Goal: Task Accomplishment & Management: Manage account settings

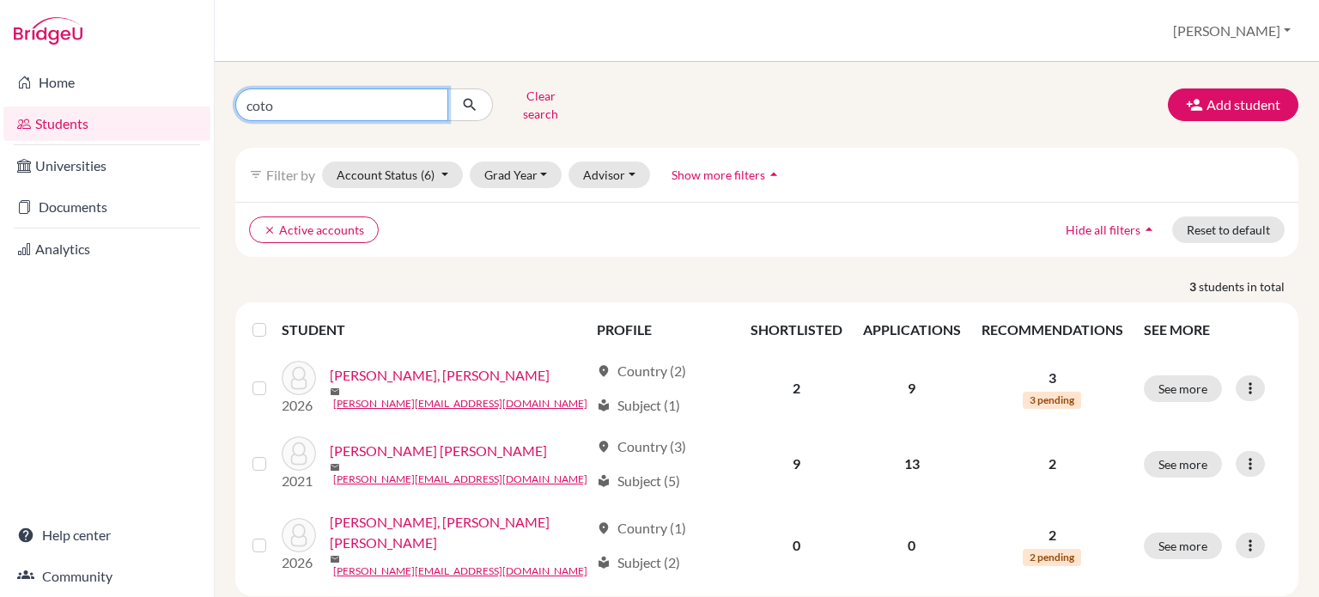
click at [364, 97] on input "coto" at bounding box center [341, 104] width 213 height 33
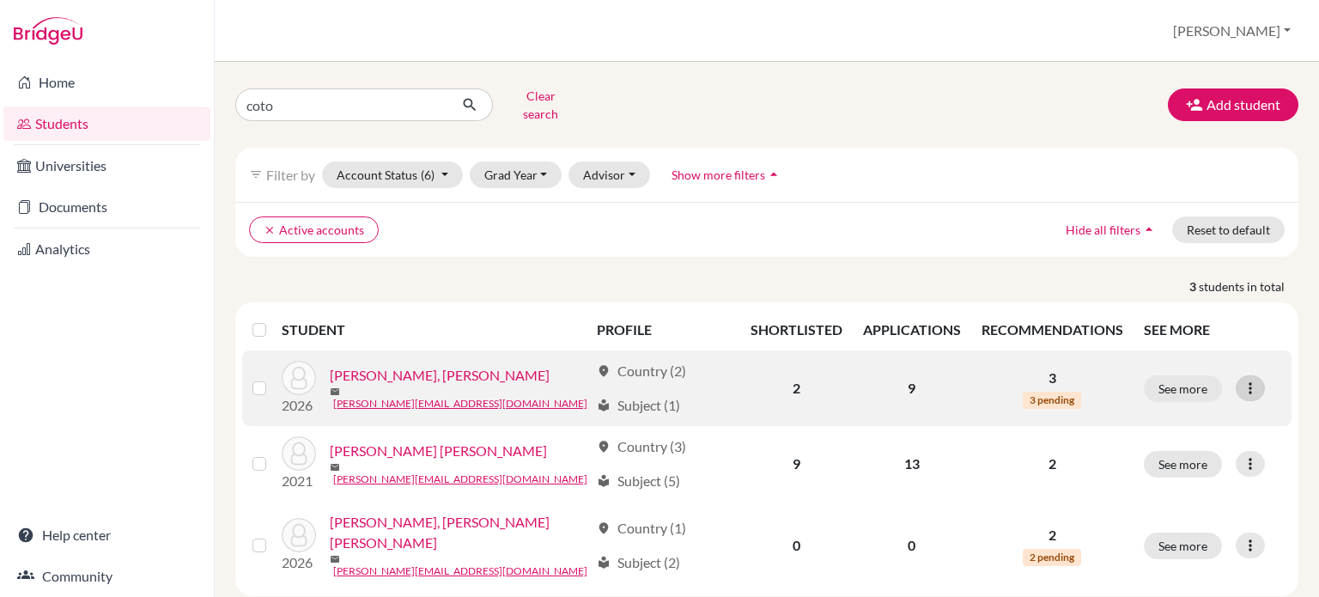
click at [1242, 384] on div at bounding box center [1250, 388] width 29 height 26
click at [439, 365] on link "Cecilia, Coto Aguilar" at bounding box center [440, 375] width 220 height 21
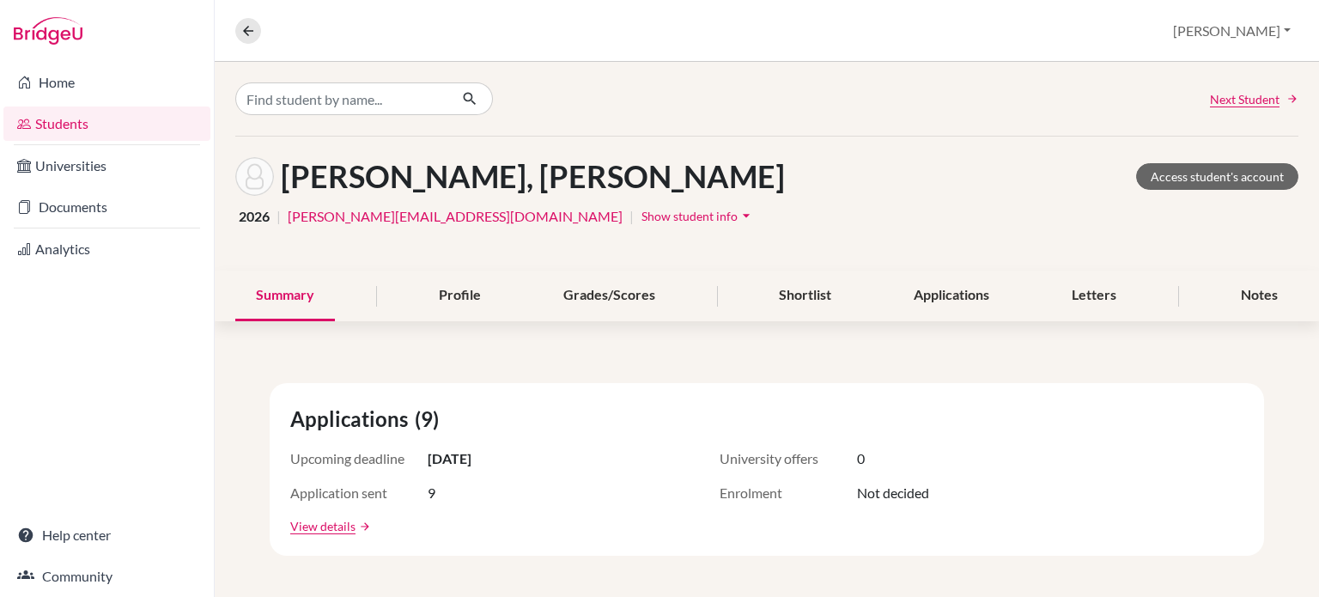
click at [641, 222] on button "Show student info arrow_drop_down" at bounding box center [698, 216] width 115 height 27
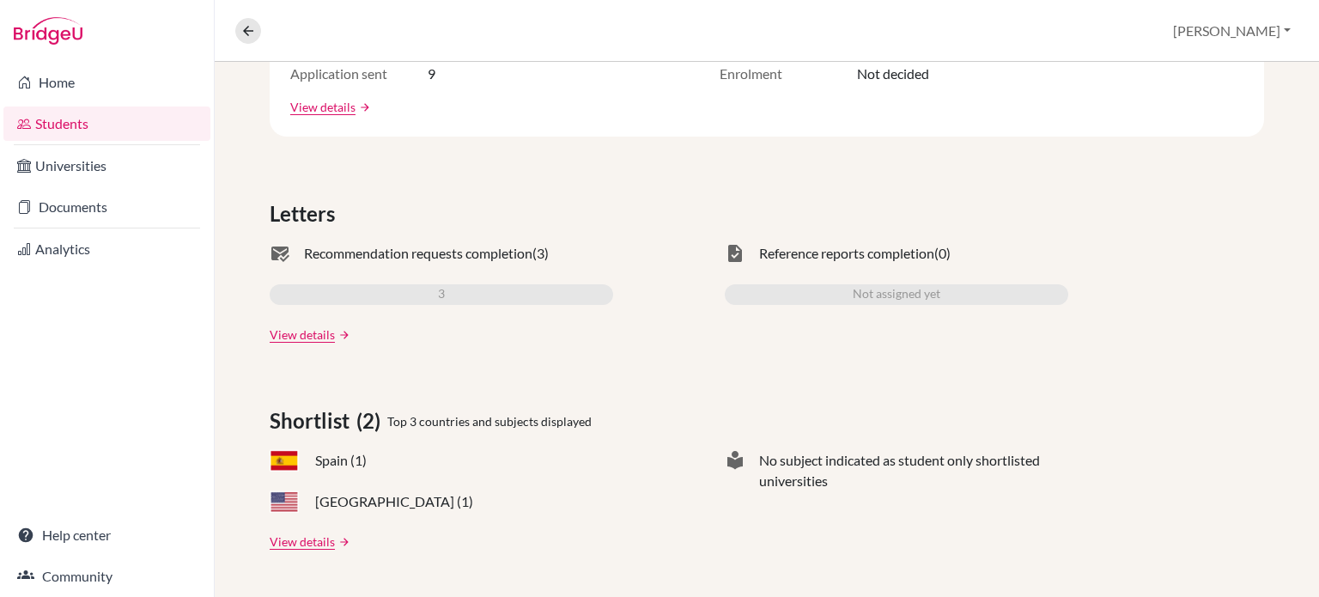
scroll to position [515, 0]
click at [449, 288] on div "3" at bounding box center [441, 293] width 343 height 21
click at [316, 331] on link "View details" at bounding box center [302, 334] width 65 height 18
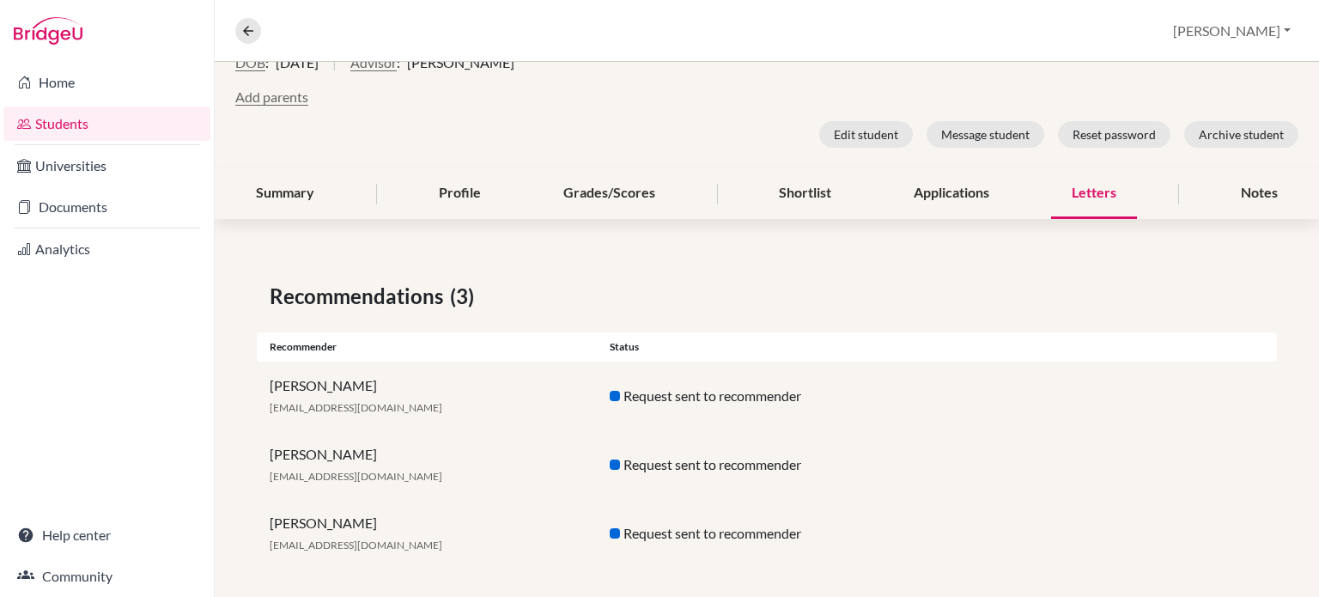
scroll to position [208, 0]
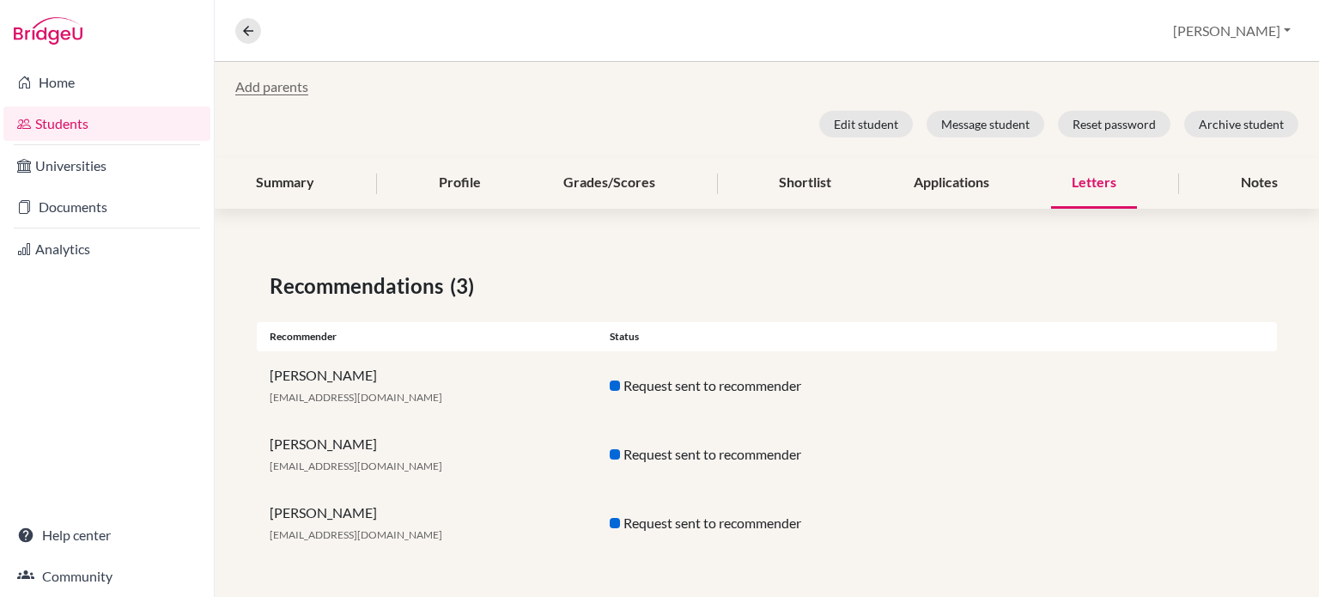
click at [104, 115] on link "Students" at bounding box center [106, 123] width 207 height 34
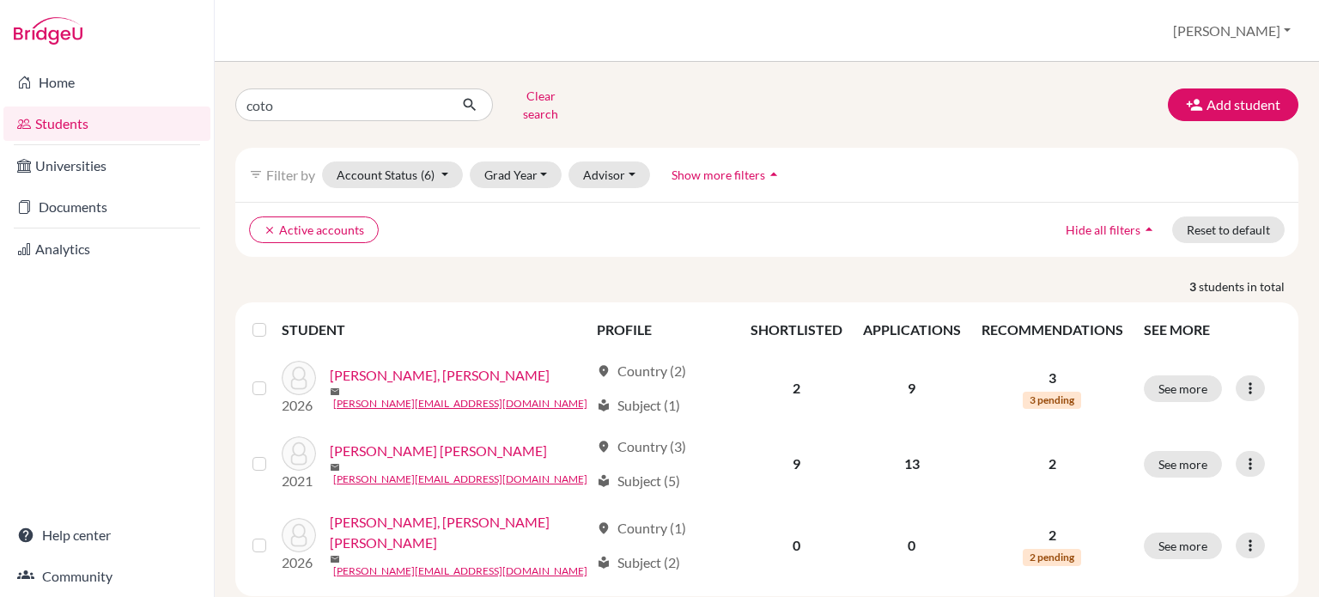
scroll to position [15, 0]
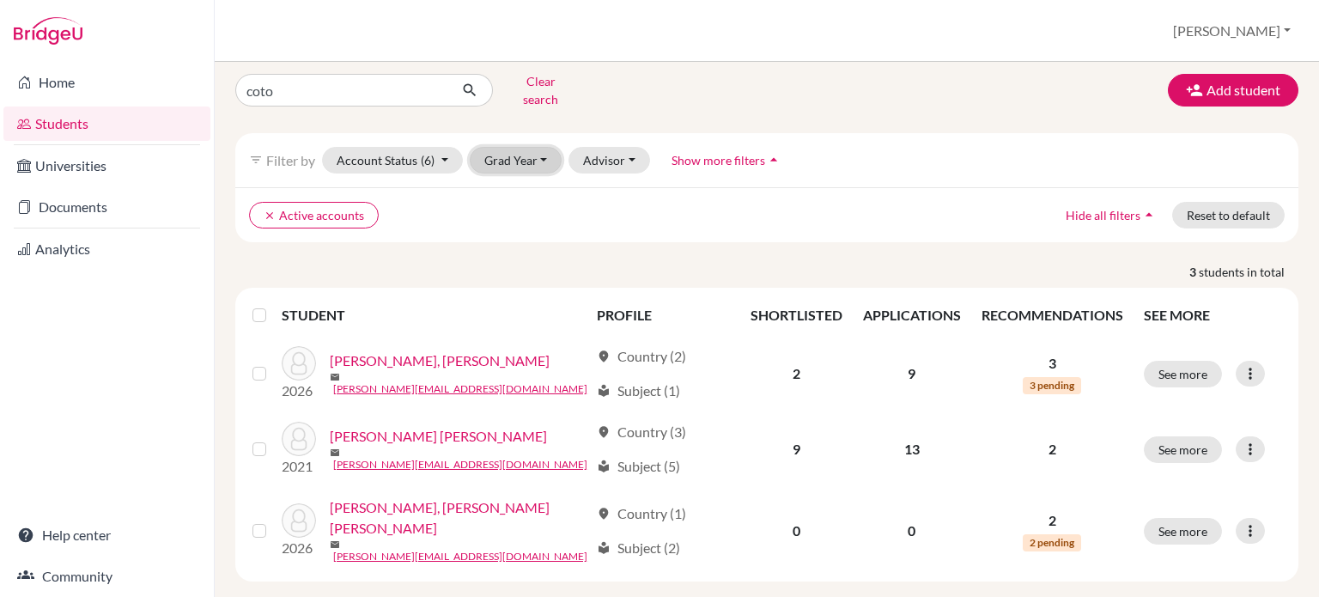
click at [546, 148] on button "Grad Year" at bounding box center [516, 160] width 93 height 27
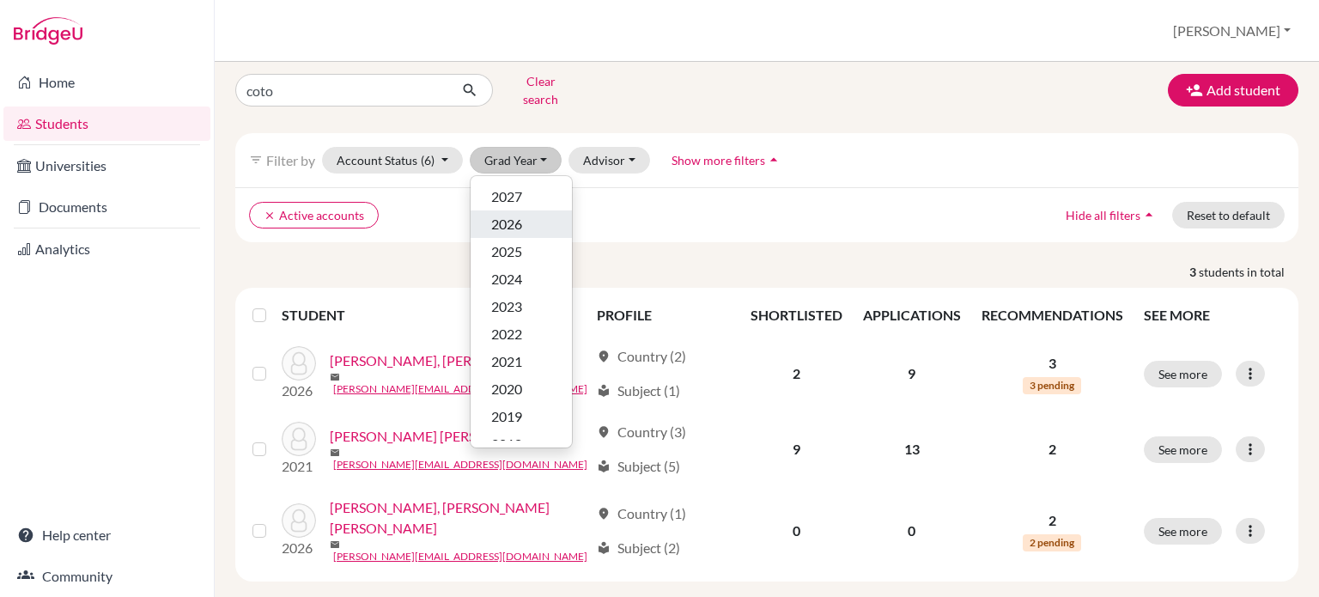
click at [532, 214] on div "2026" at bounding box center [521, 224] width 60 height 21
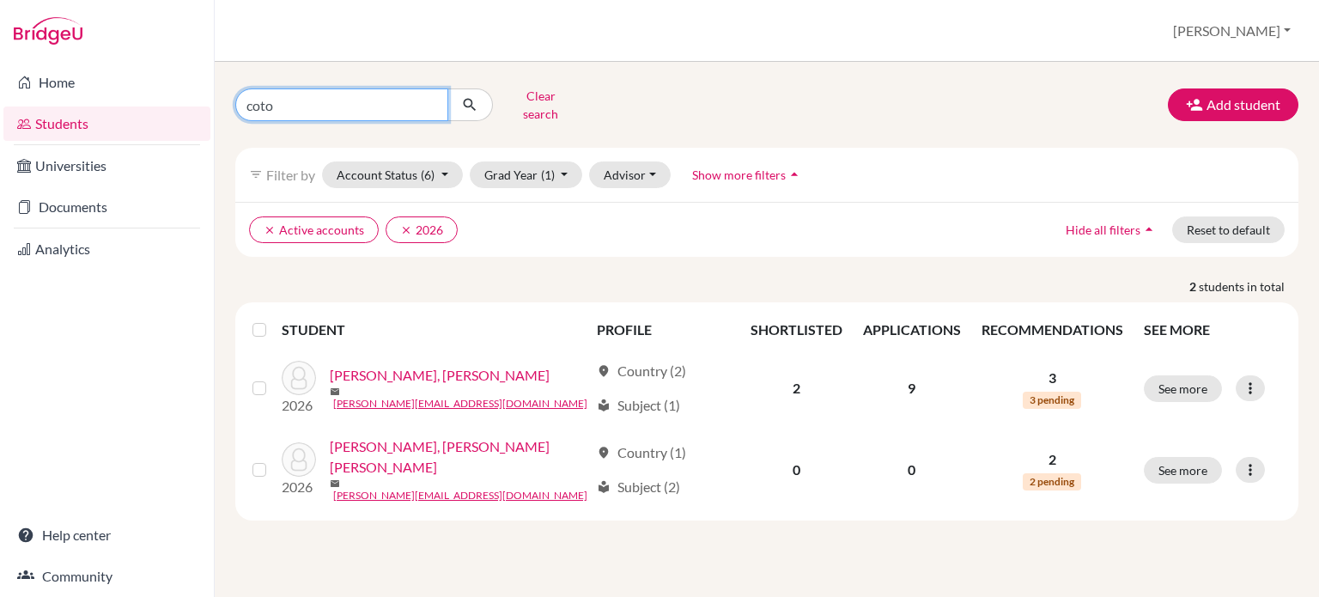
click at [430, 99] on input "coto" at bounding box center [341, 104] width 213 height 33
click at [1018, 170] on div "filter_list Filter by Account Status (6) Active accounts done Archived accounts…" at bounding box center [766, 175] width 1063 height 54
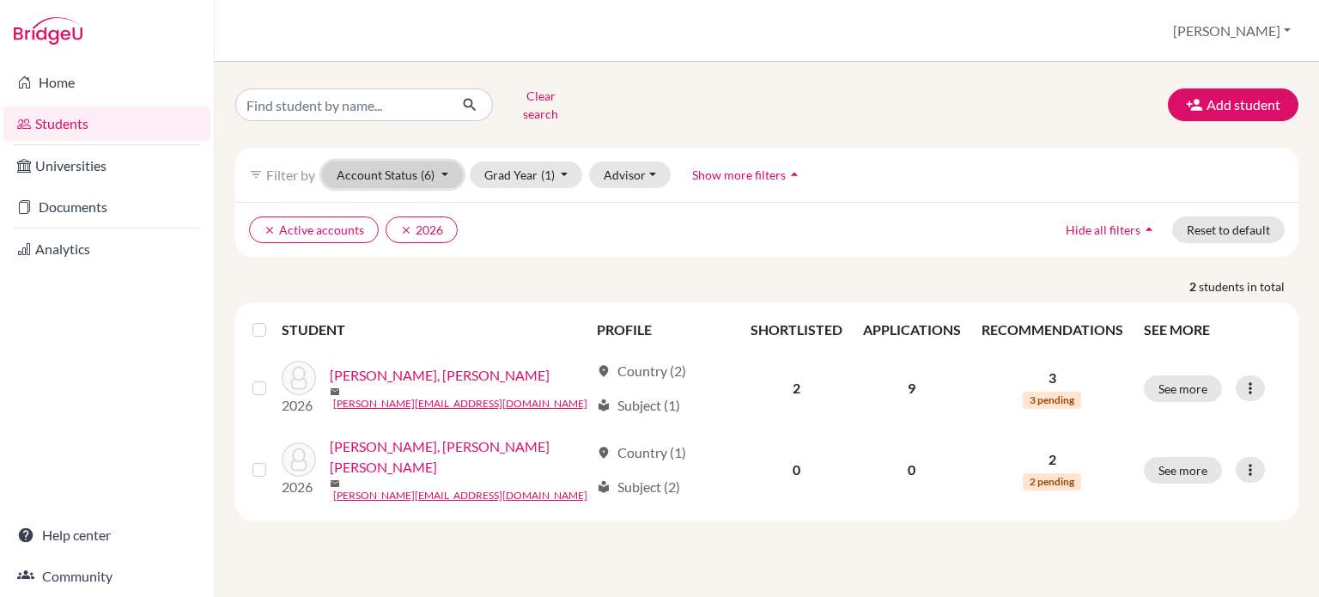
click at [437, 162] on button "Account Status (6)" at bounding box center [392, 174] width 141 height 27
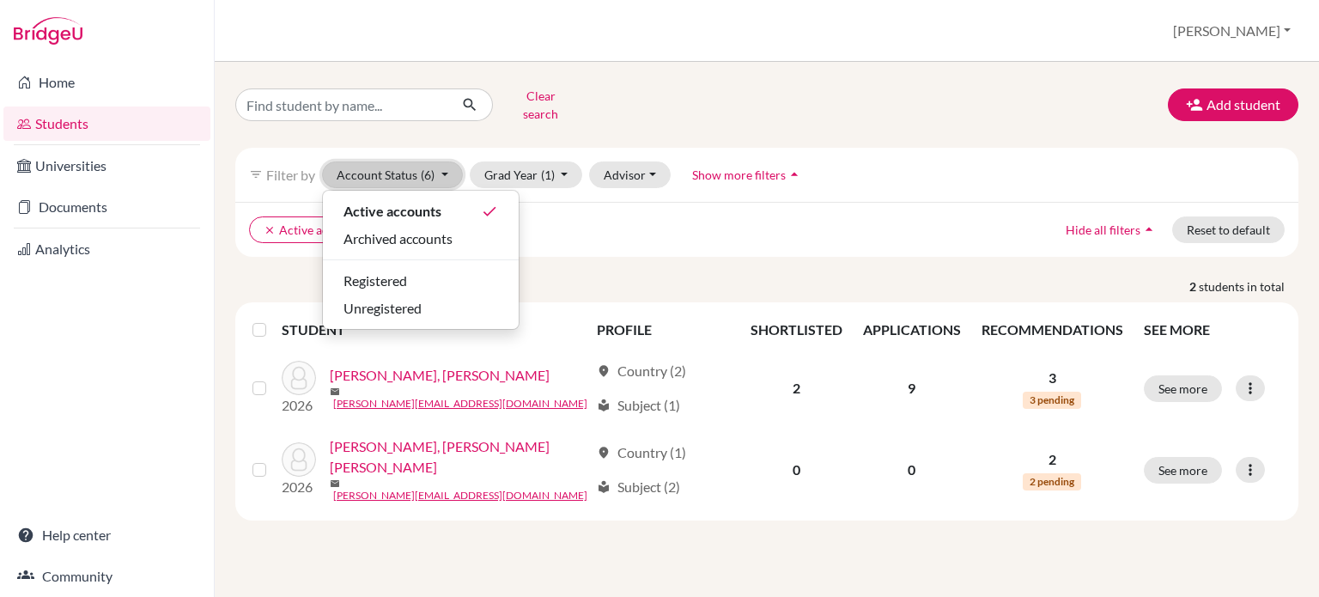
click at [437, 162] on button "Account Status (6)" at bounding box center [392, 174] width 141 height 27
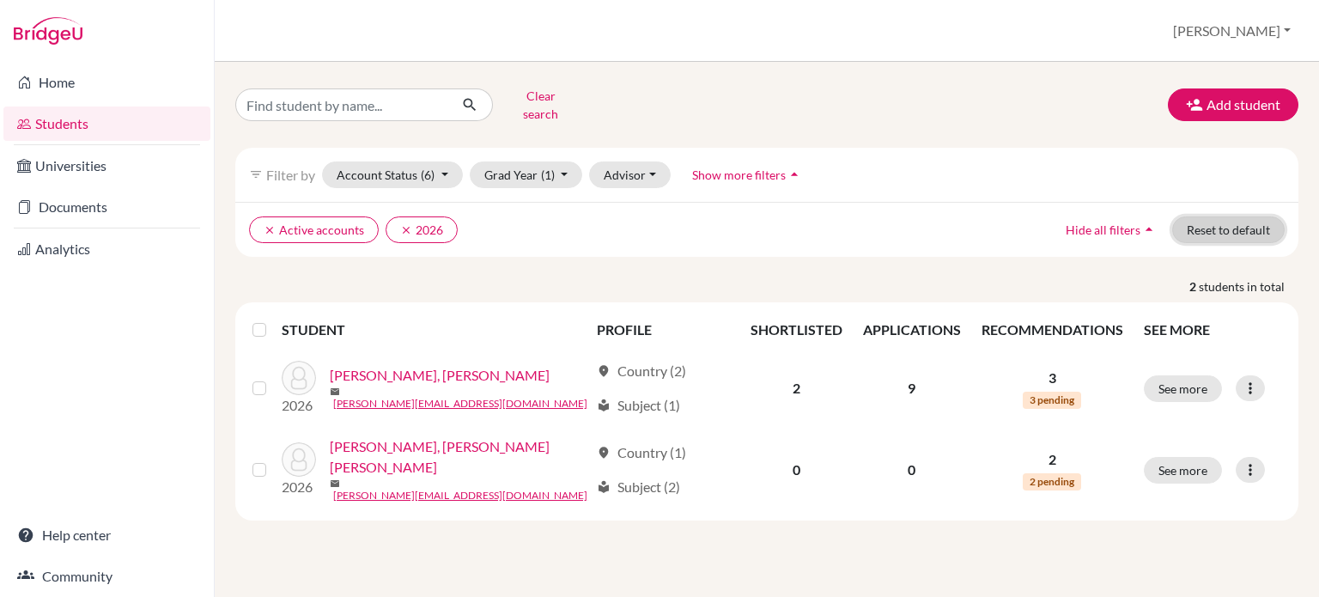
click at [1219, 226] on button "Reset to default" at bounding box center [1228, 229] width 112 height 27
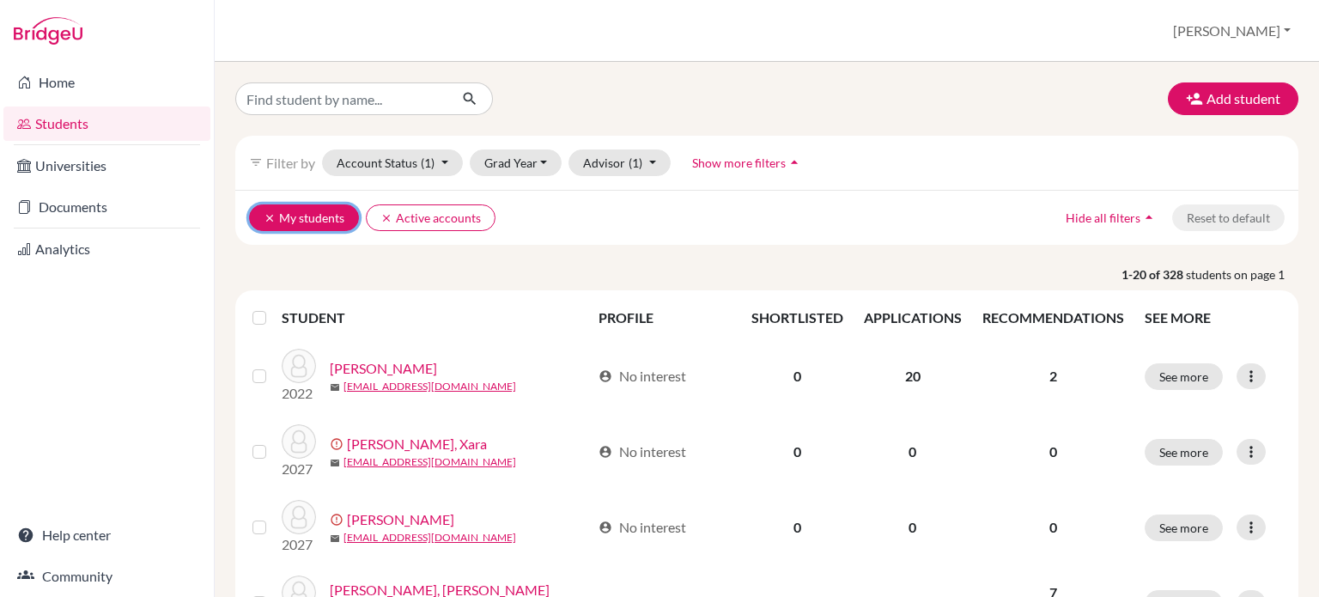
click at [262, 215] on button "clear My students" at bounding box center [304, 217] width 110 height 27
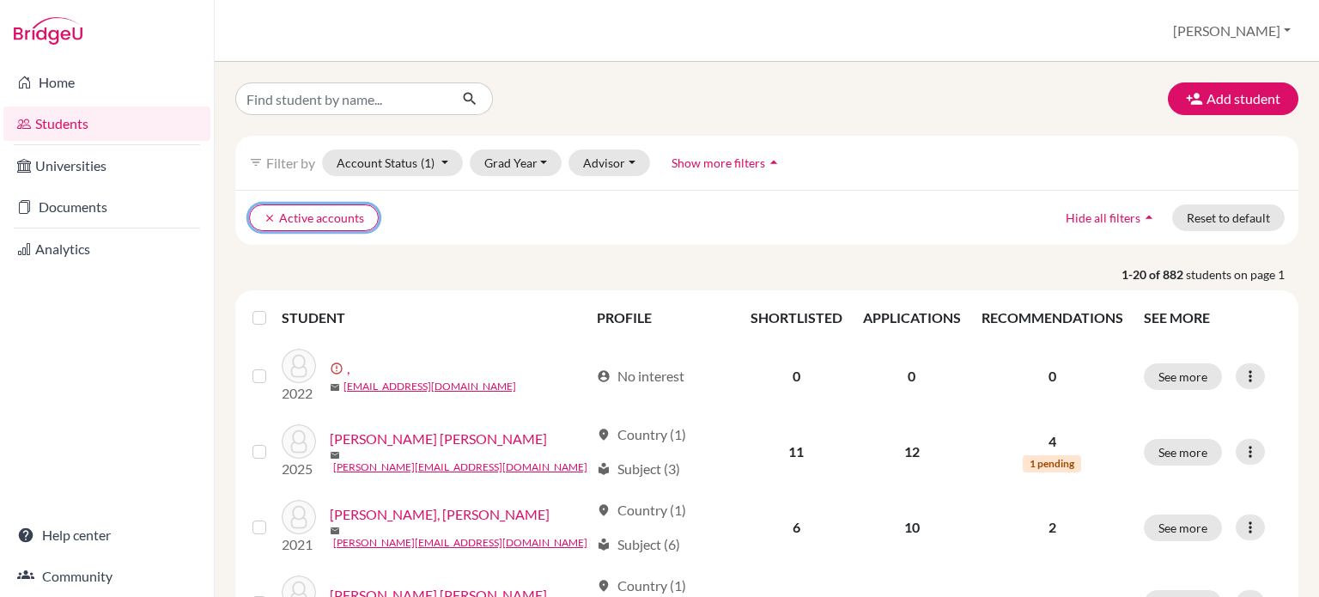
click at [262, 215] on button "clear Active accounts" at bounding box center [314, 217] width 130 height 27
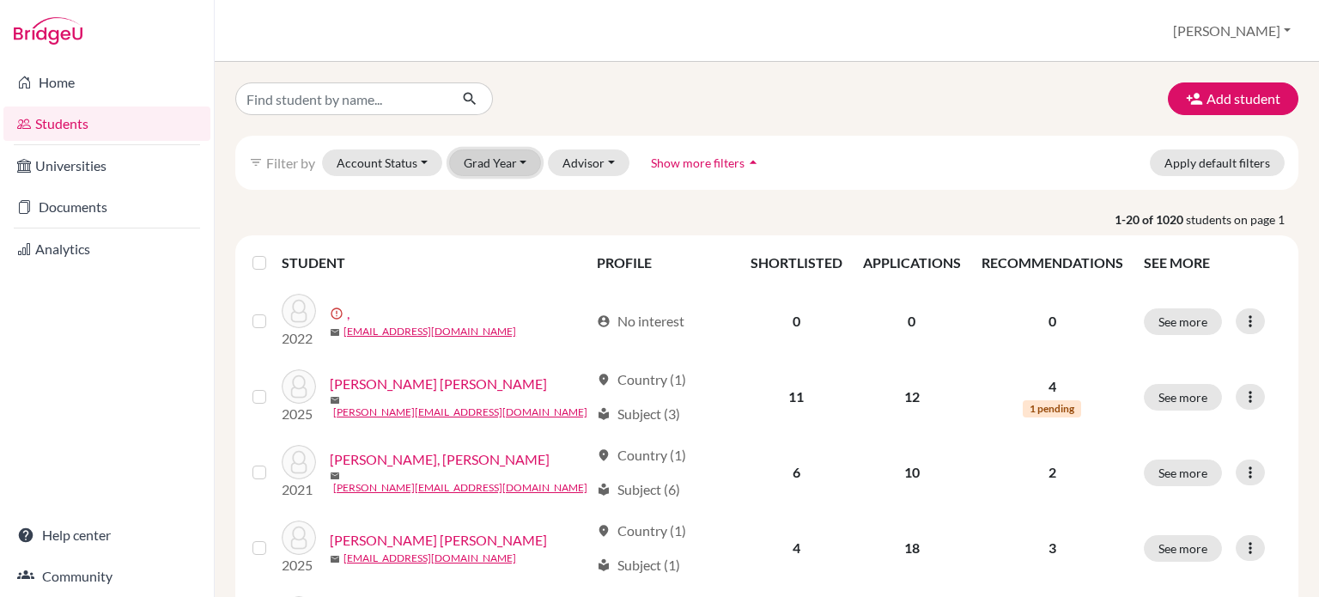
click at [520, 172] on button "Grad Year" at bounding box center [495, 162] width 93 height 27
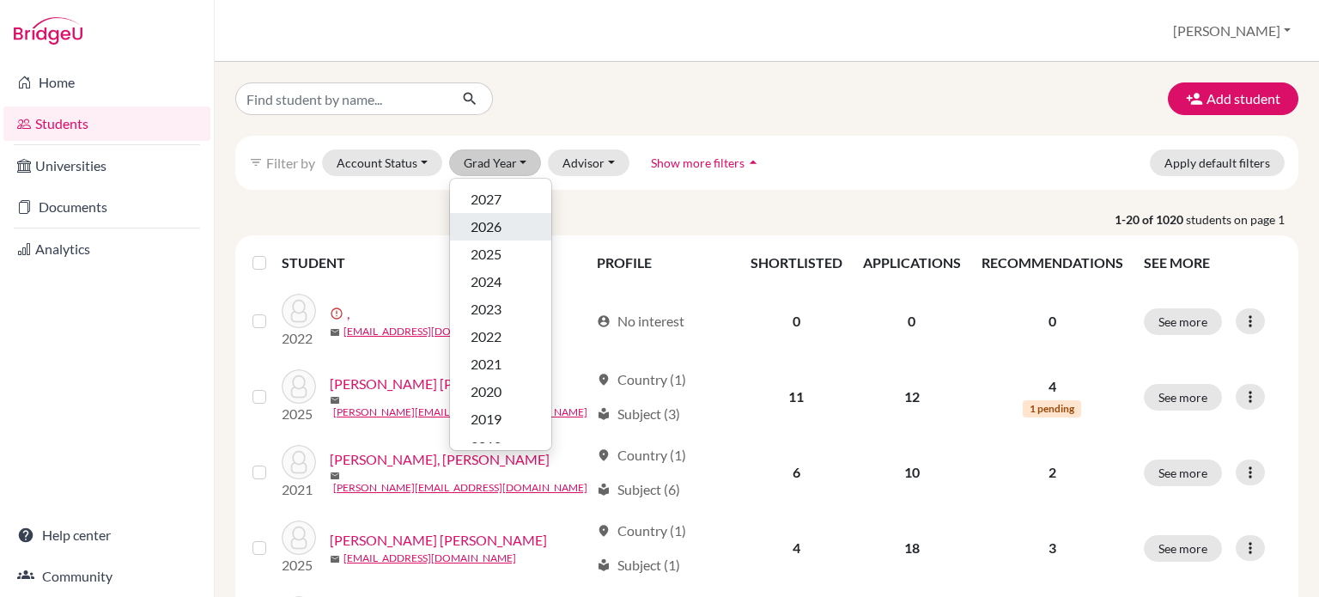
click at [505, 231] on div "2026" at bounding box center [501, 226] width 60 height 21
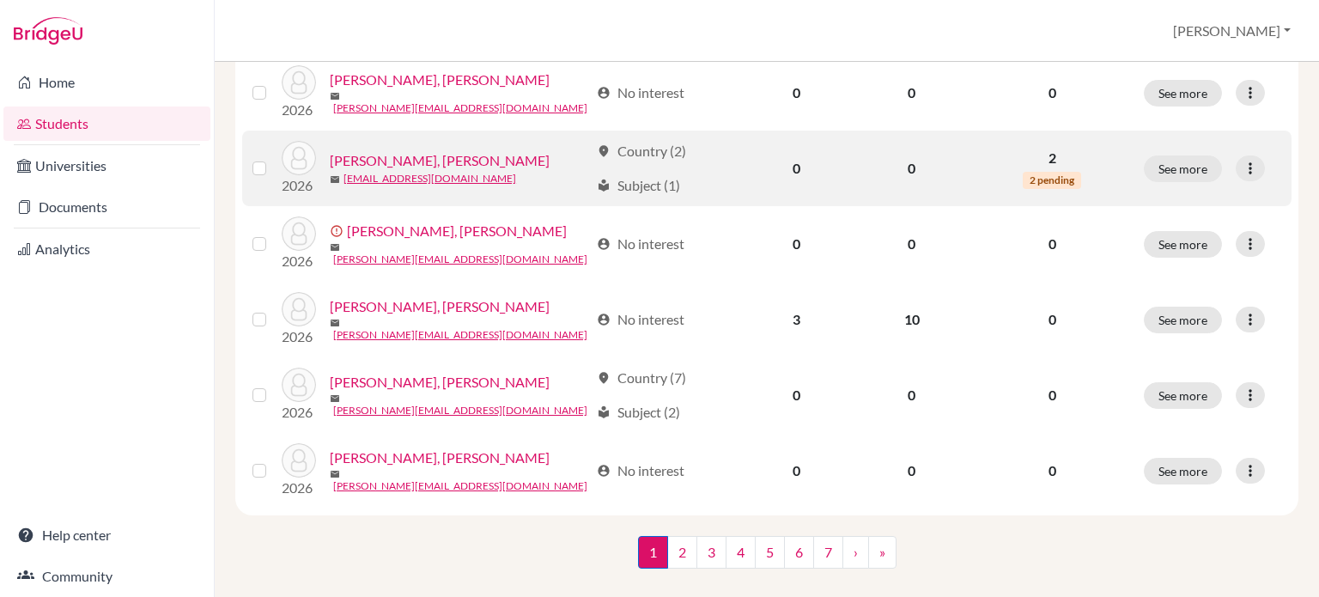
scroll to position [1366, 0]
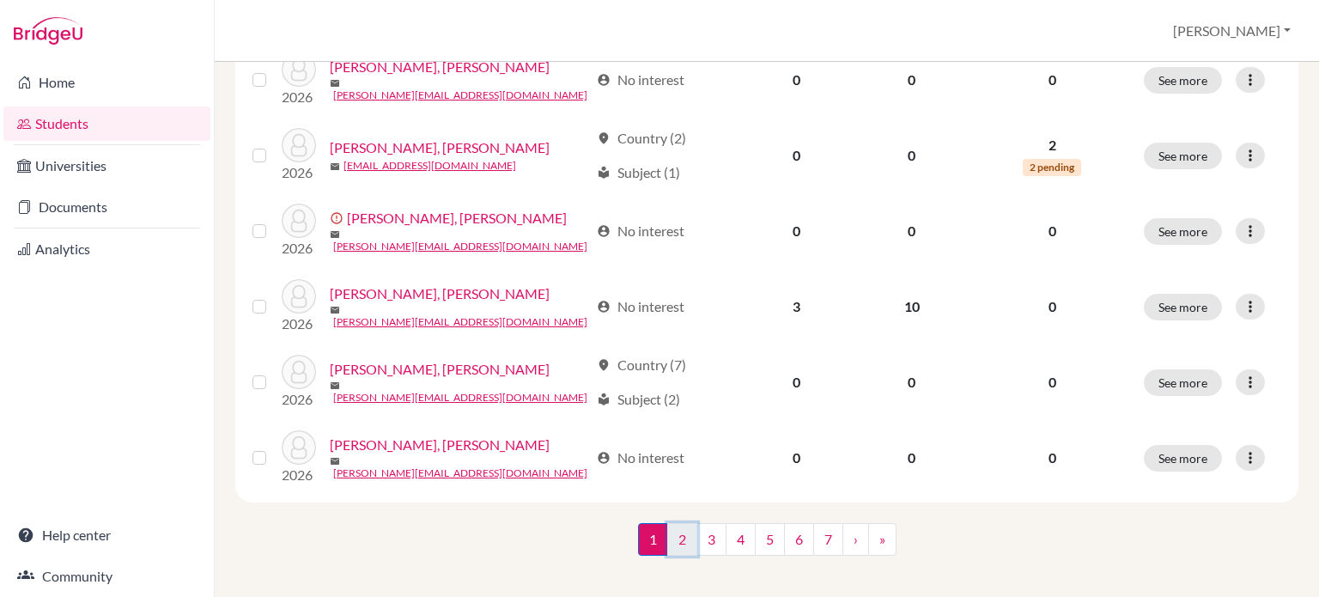
click at [667, 535] on link "2" at bounding box center [682, 539] width 30 height 33
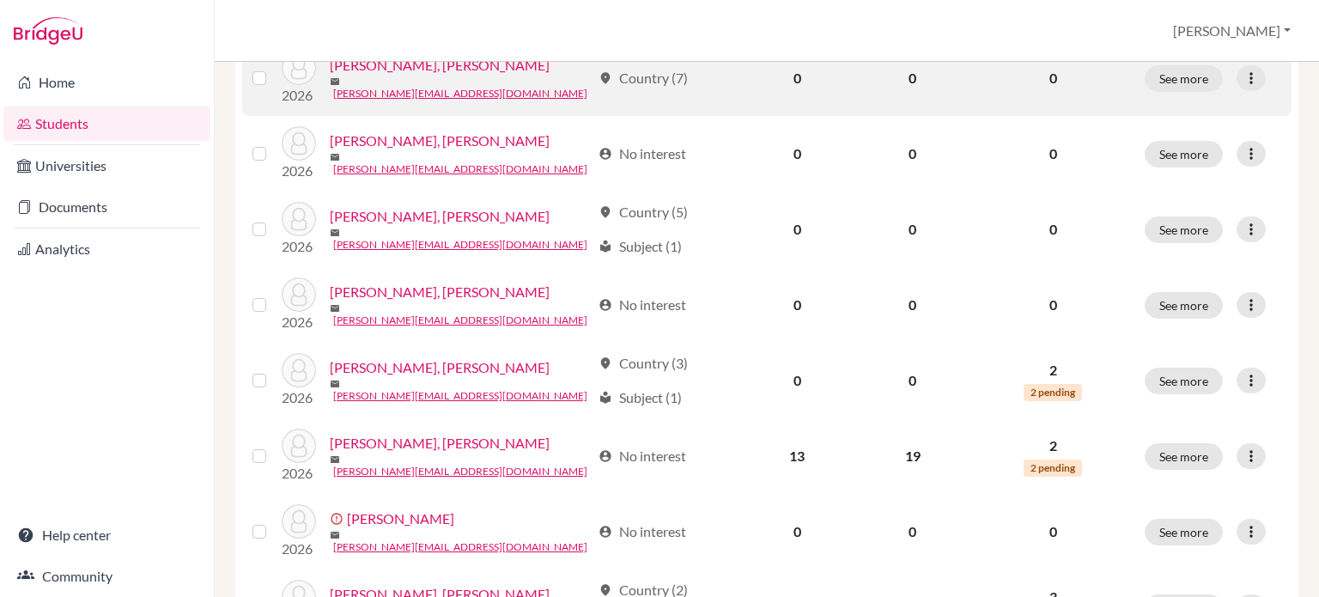
scroll to position [1030, 0]
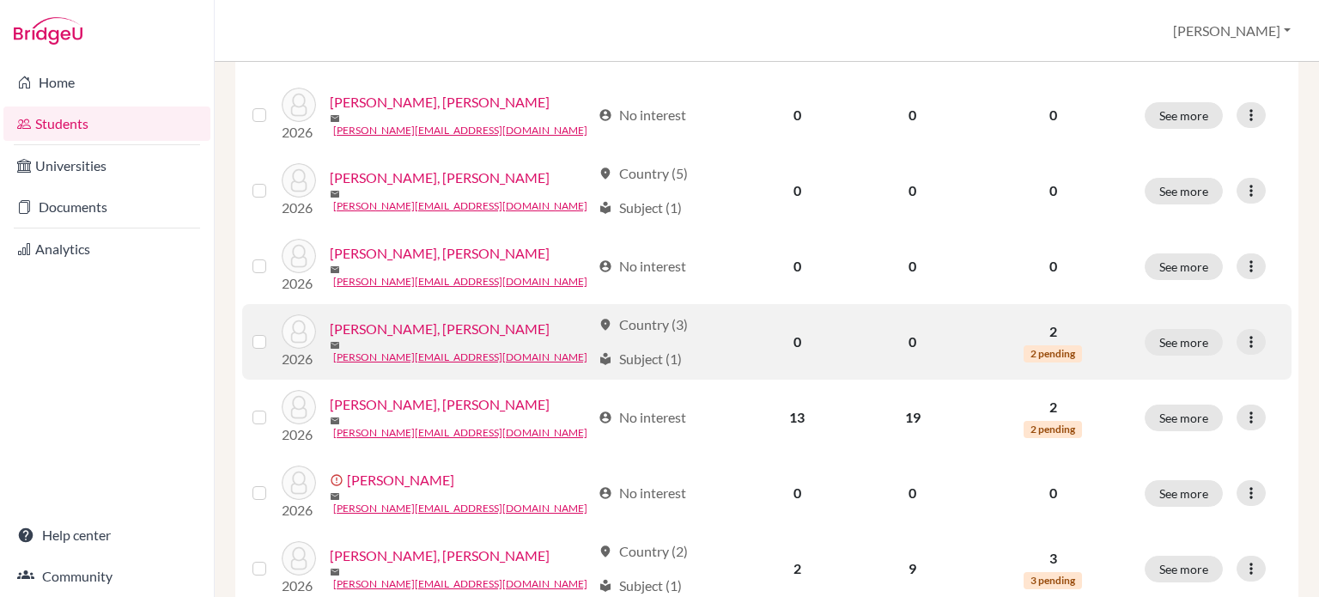
click at [388, 319] on link "[PERSON_NAME], [PERSON_NAME]" at bounding box center [440, 329] width 220 height 21
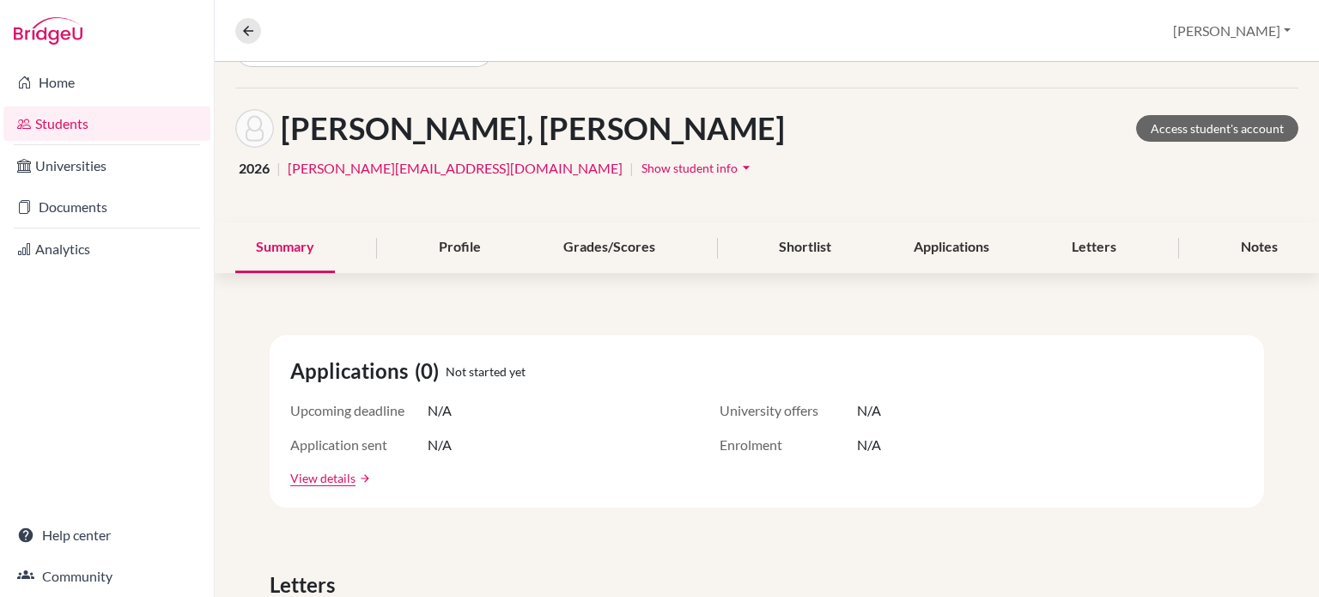
scroll to position [258, 0]
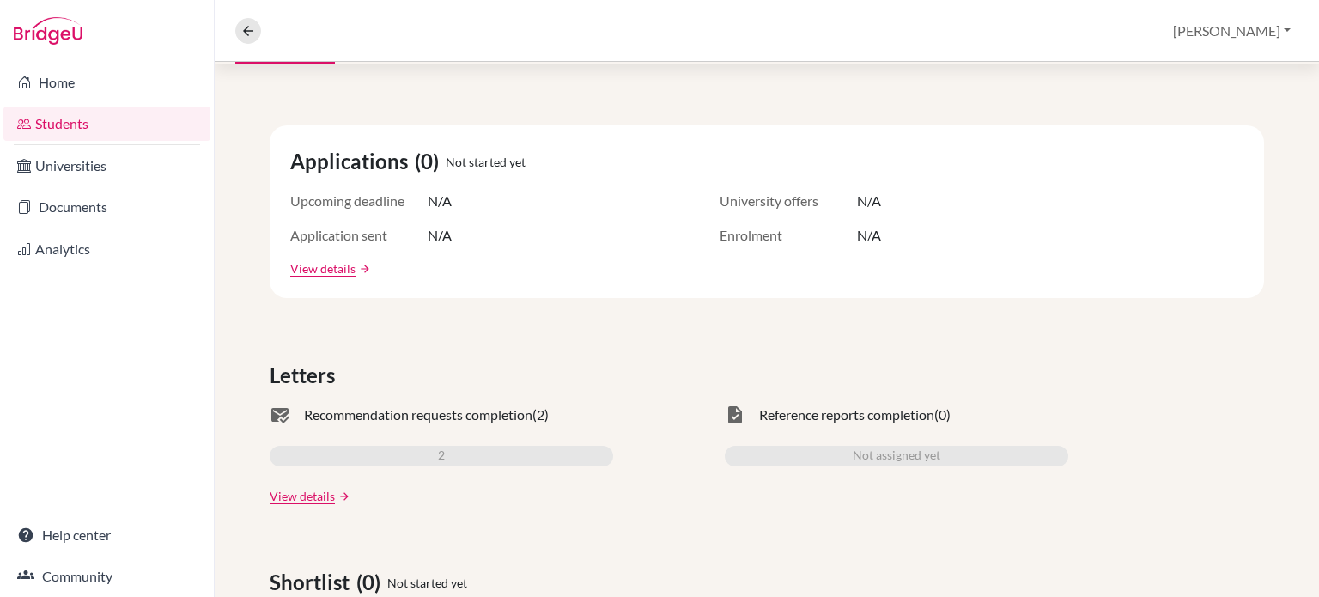
click at [308, 479] on div "mark_email_read Recommendation requests completion (2) 2 View details arrow_for…" at bounding box center [441, 454] width 343 height 100
click at [315, 488] on link "View details" at bounding box center [302, 496] width 65 height 18
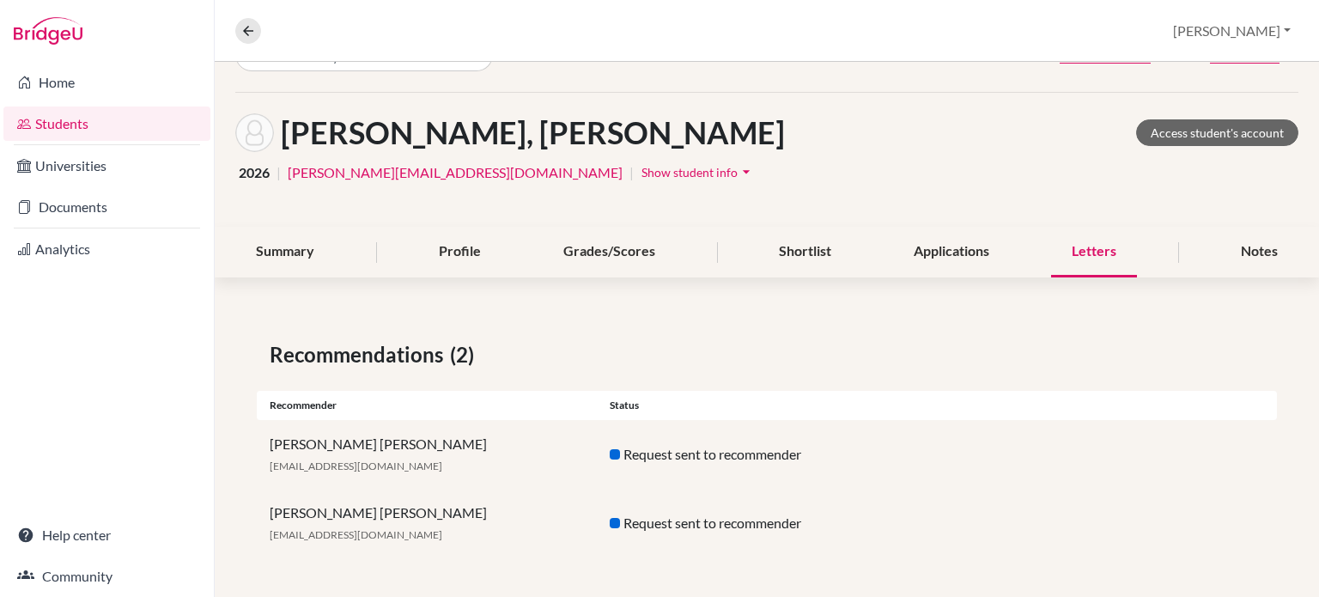
scroll to position [45, 0]
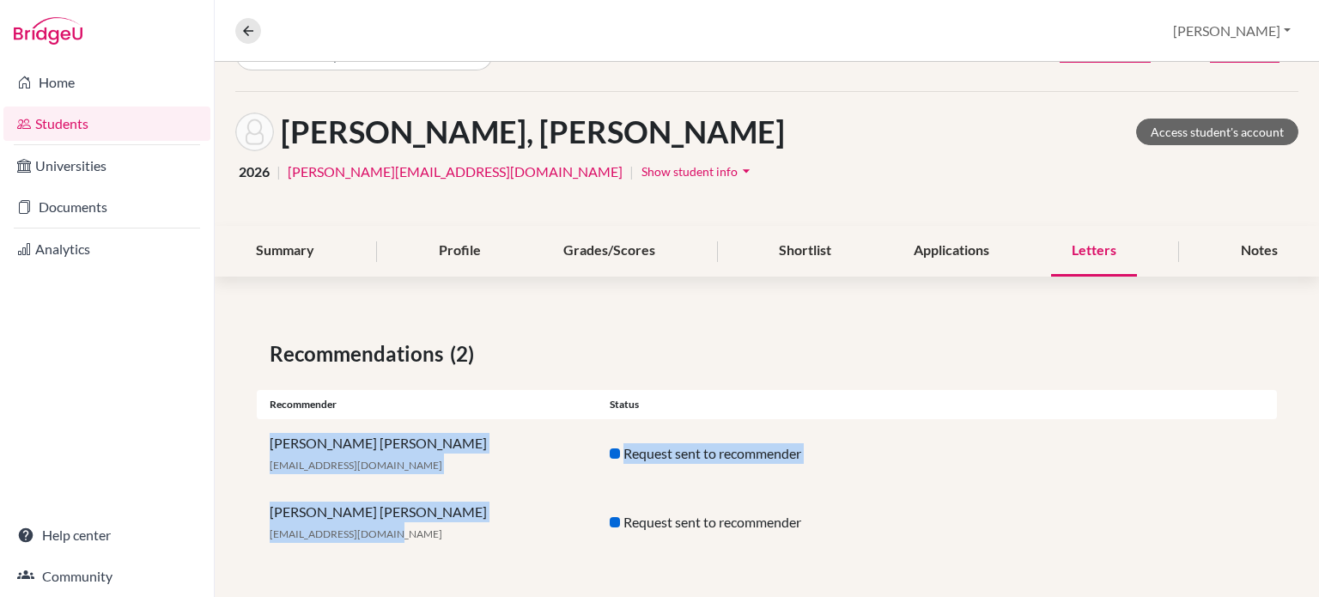
drag, startPoint x: 389, startPoint y: 532, endPoint x: 274, endPoint y: 442, distance: 145.7
click at [274, 442] on div "Recommendations (2) Recommender Status [PERSON_NAME] [PERSON_NAME] [EMAIL_ADDRE…" at bounding box center [767, 447] width 1104 height 301
click at [378, 449] on div "[PERSON_NAME] [PERSON_NAME] [EMAIL_ADDRESS][DOMAIN_NAME]" at bounding box center [427, 453] width 340 height 41
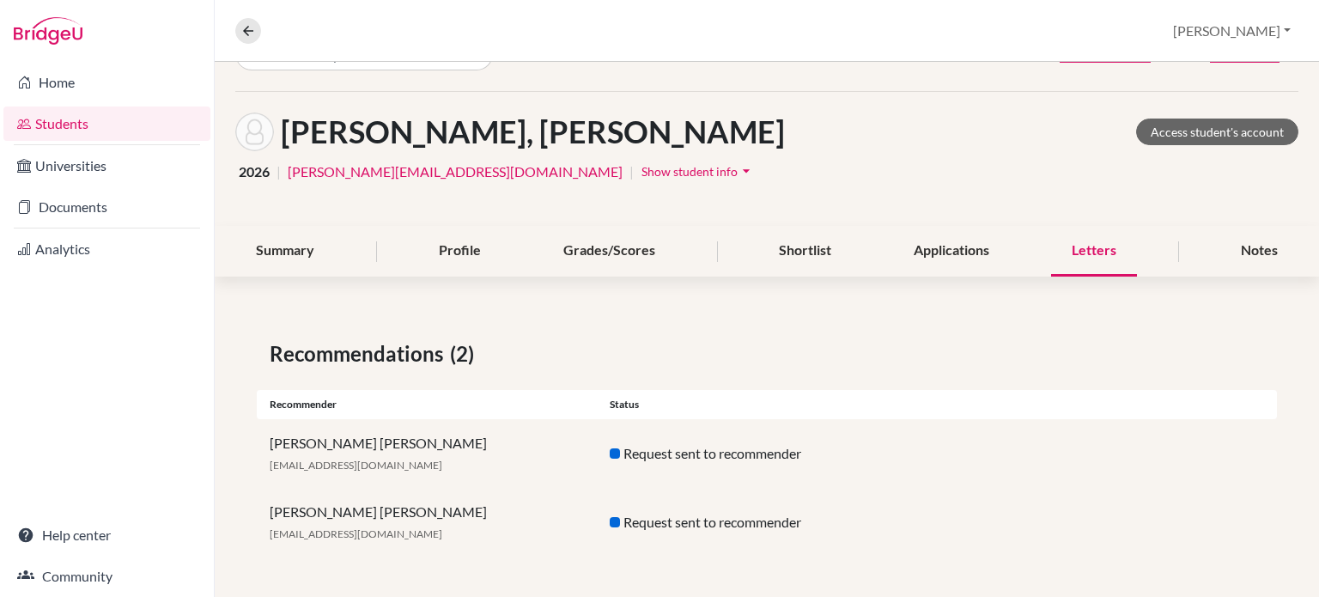
click at [144, 126] on link "Students" at bounding box center [106, 123] width 207 height 34
